Goal: Task Accomplishment & Management: Manage account settings

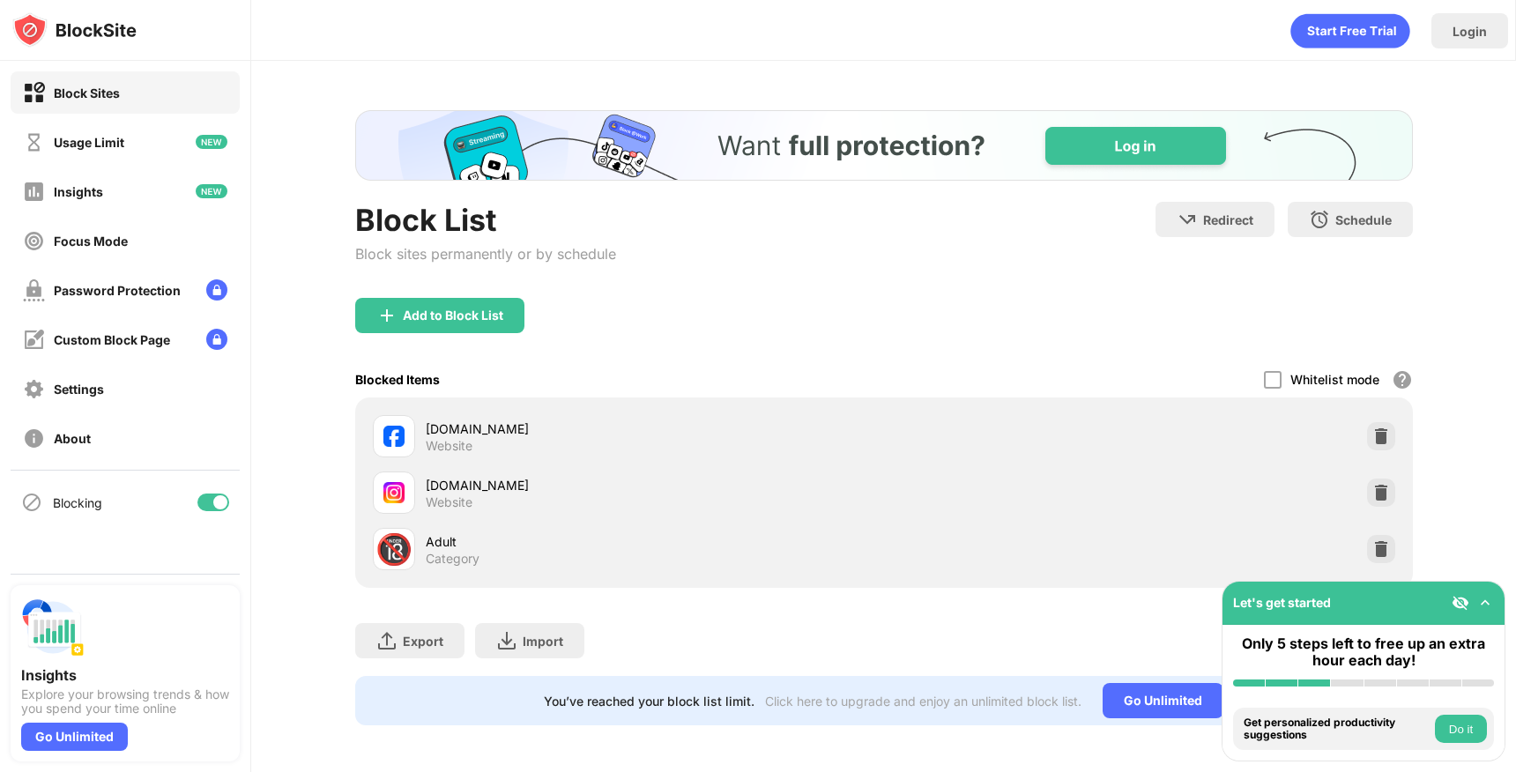
click at [1385, 429] on img at bounding box center [1381, 436] width 18 height 18
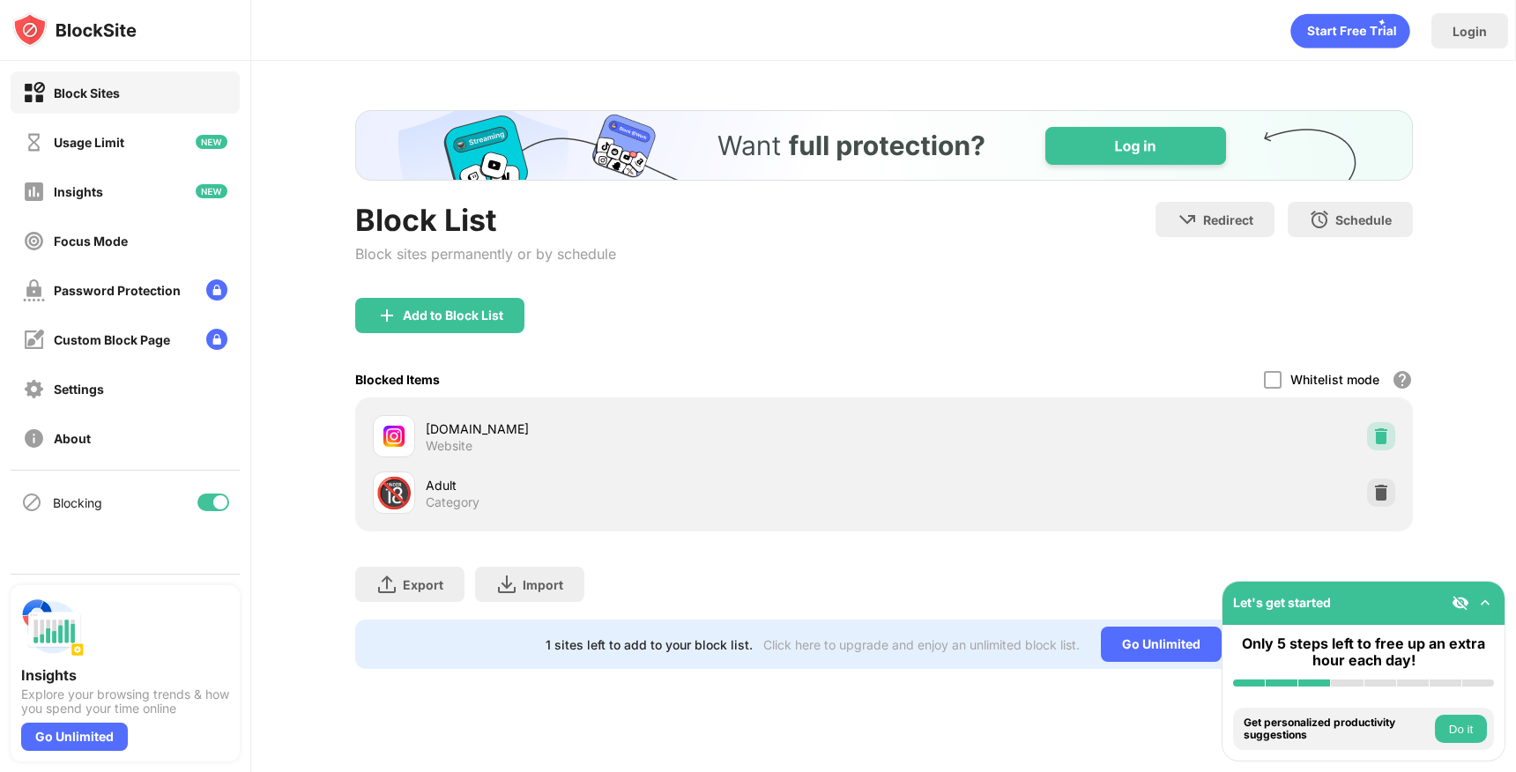
click at [1374, 431] on img at bounding box center [1381, 436] width 18 height 18
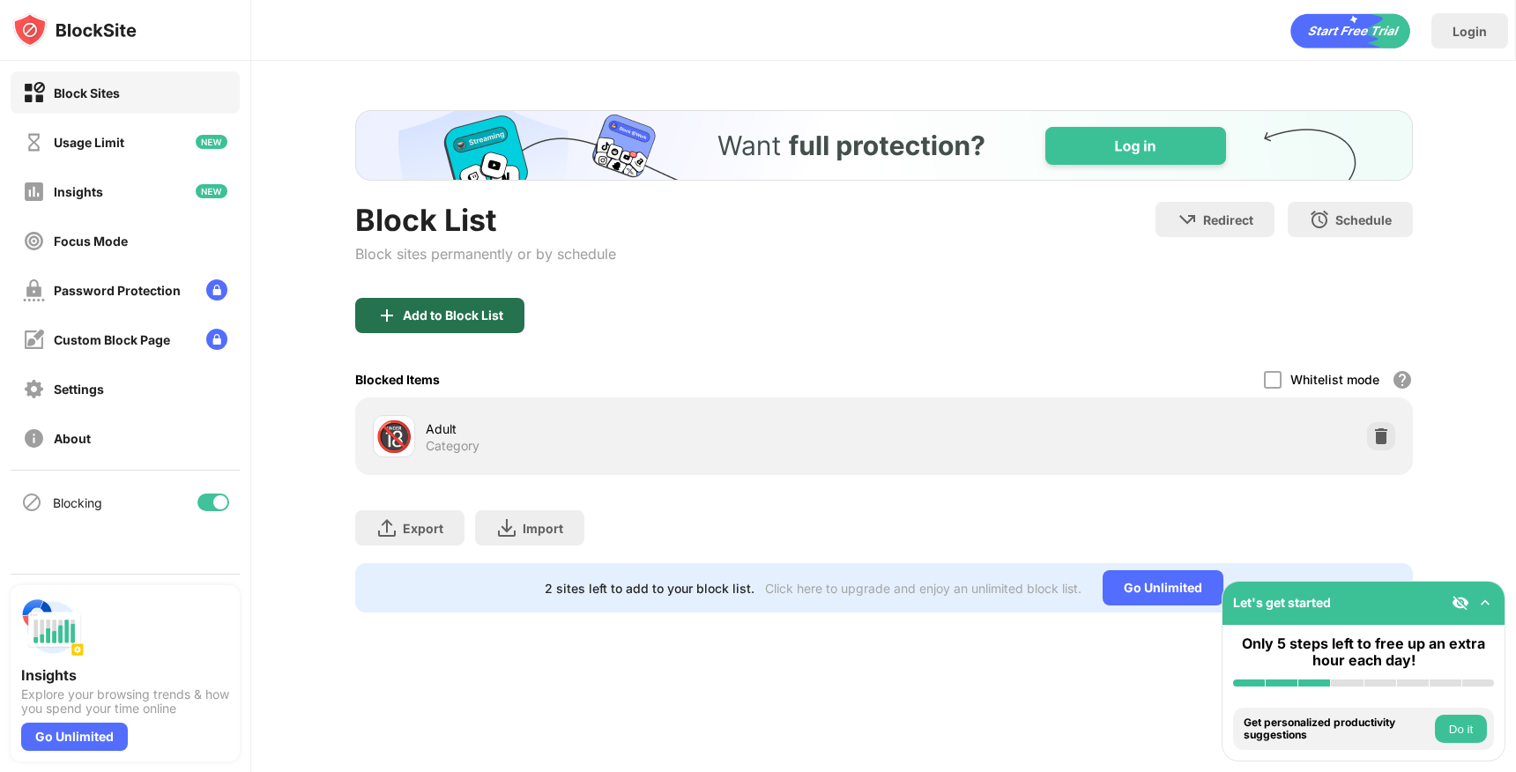
click at [424, 329] on div "Add to Block List" at bounding box center [439, 315] width 169 height 35
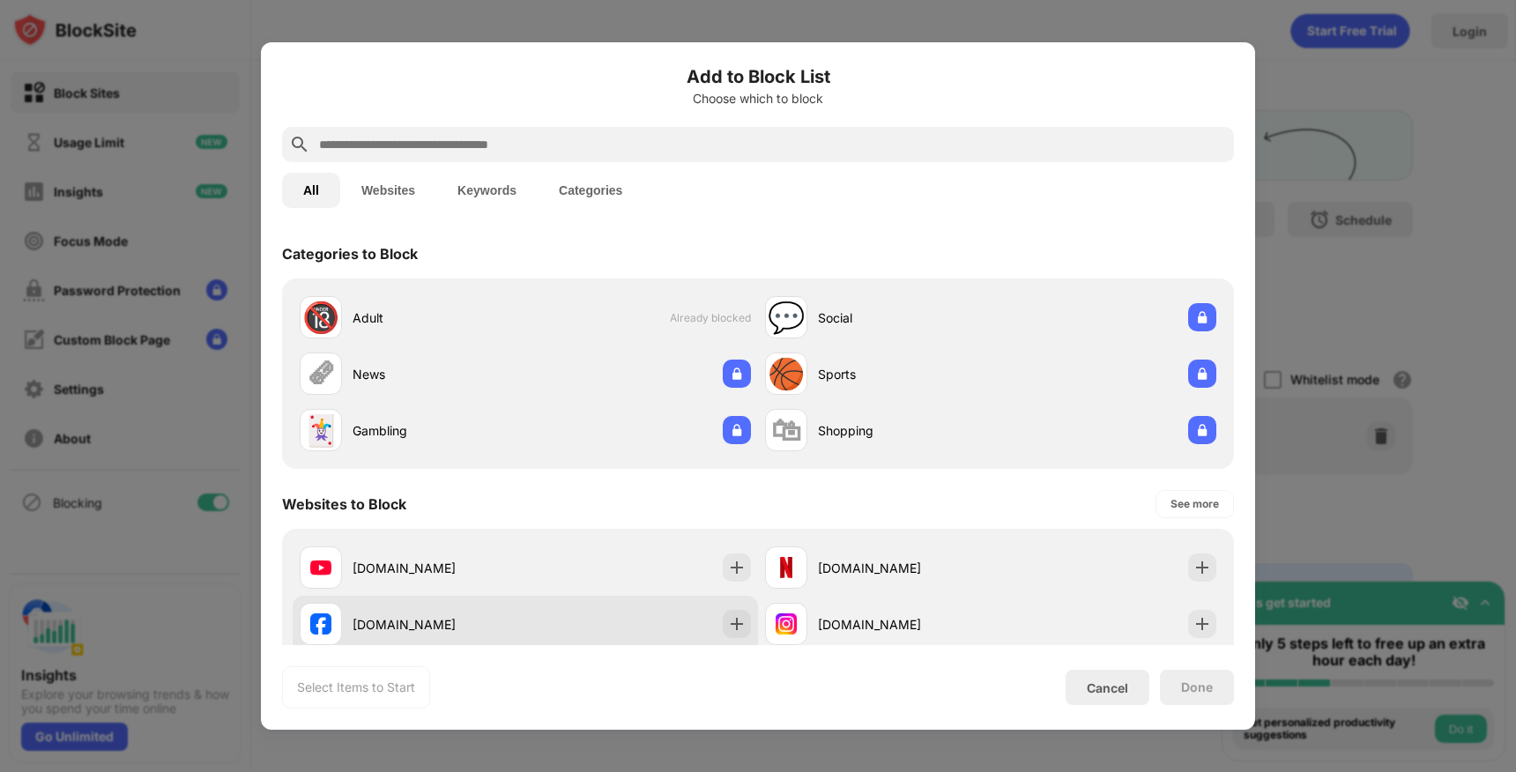
click at [753, 622] on div "[DOMAIN_NAME]" at bounding box center [525, 624] width 465 height 56
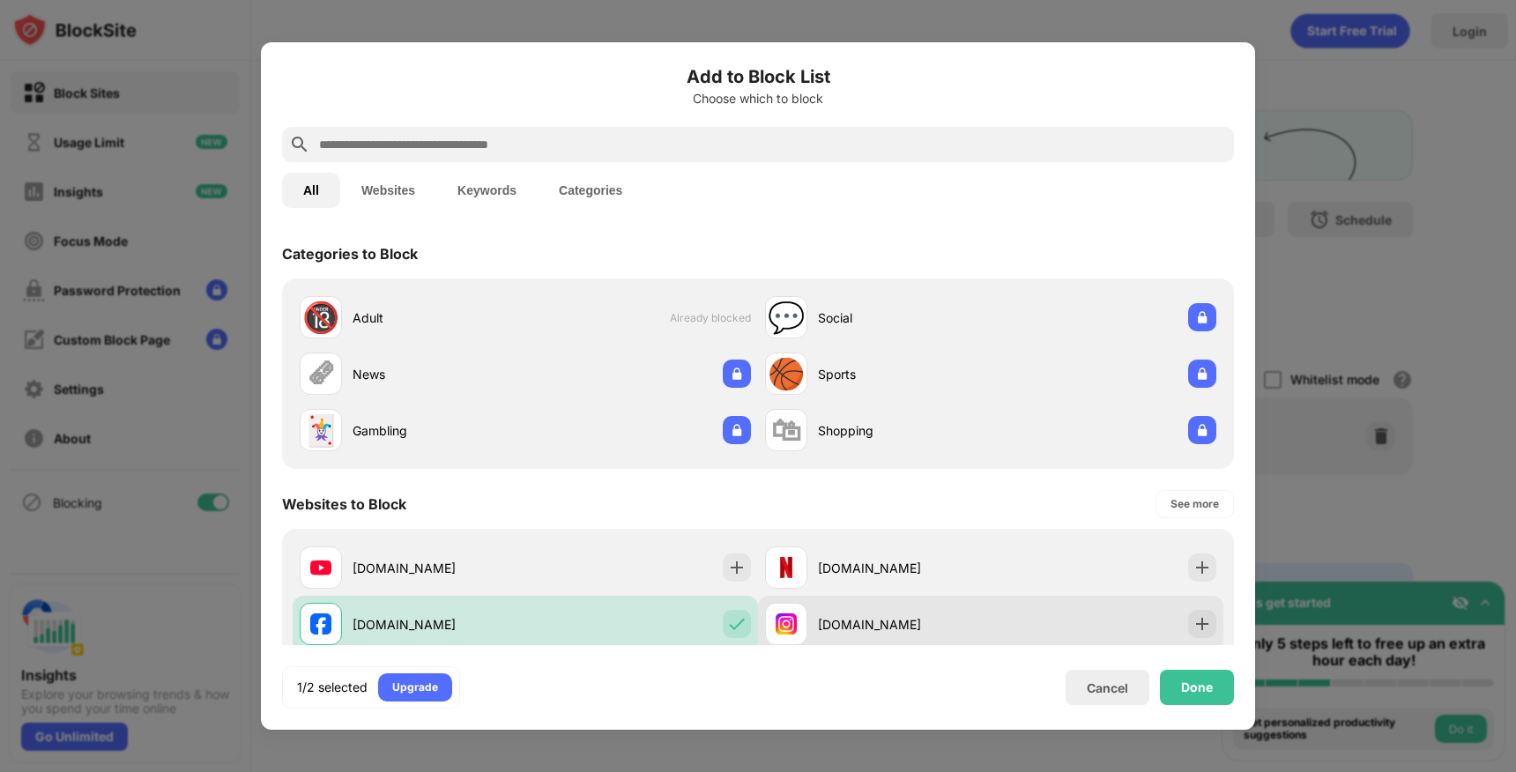
click at [1182, 624] on div "[DOMAIN_NAME]" at bounding box center [990, 624] width 465 height 56
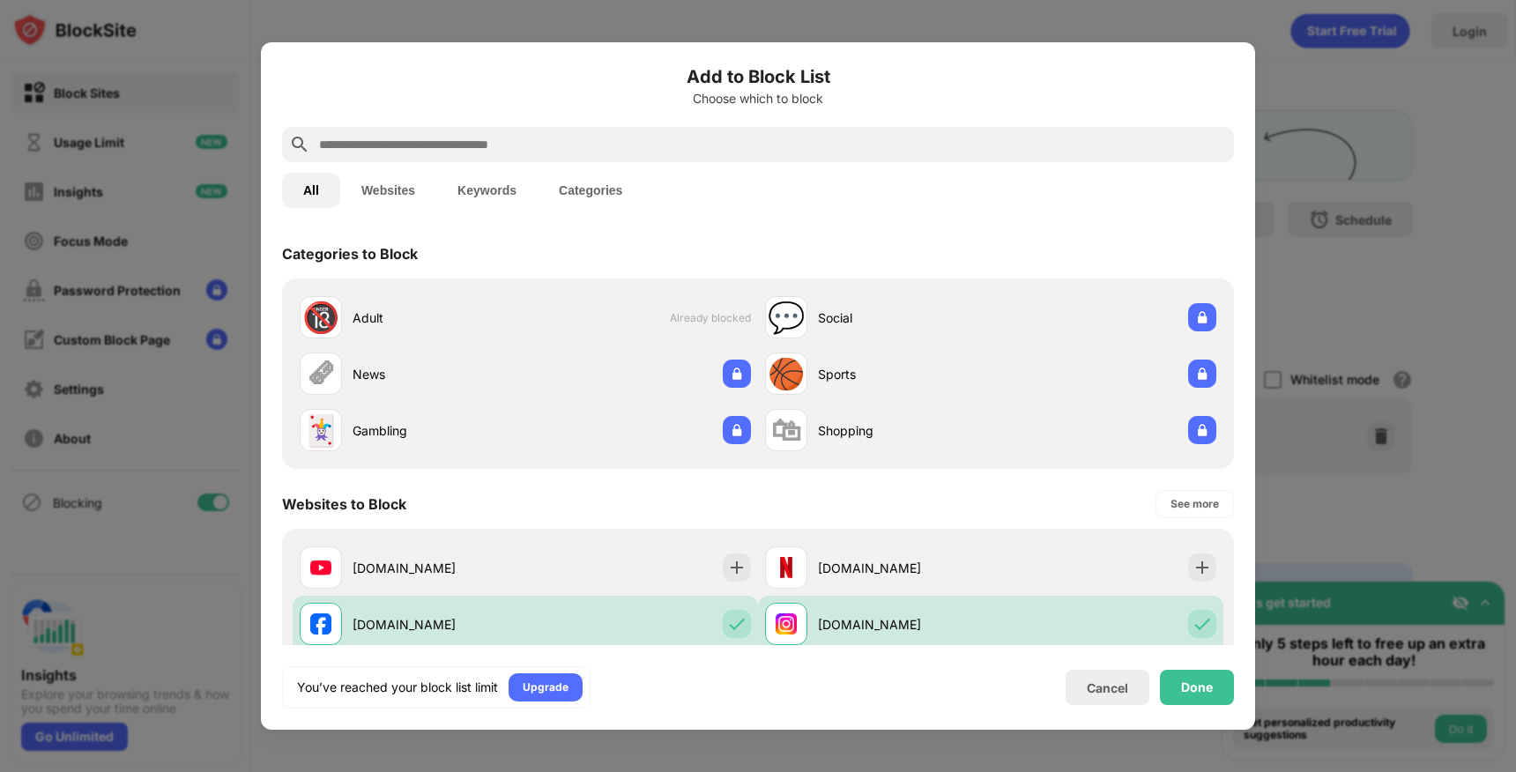
click at [1225, 710] on div "Add to Block List Choose which to block All Websites Keywords Categories Catego…" at bounding box center [758, 385] width 994 height 687
click at [1215, 688] on div "Done" at bounding box center [1197, 687] width 74 height 35
